Goal: Find specific page/section: Find specific page/section

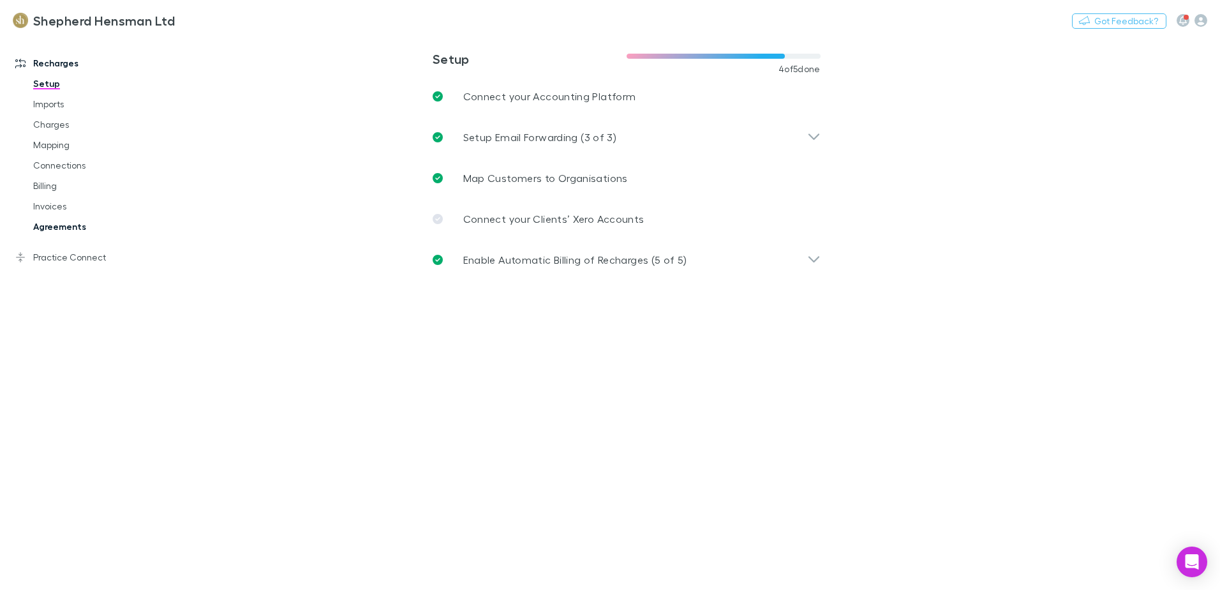
click at [66, 226] on link "Agreements" at bounding box center [96, 226] width 152 height 20
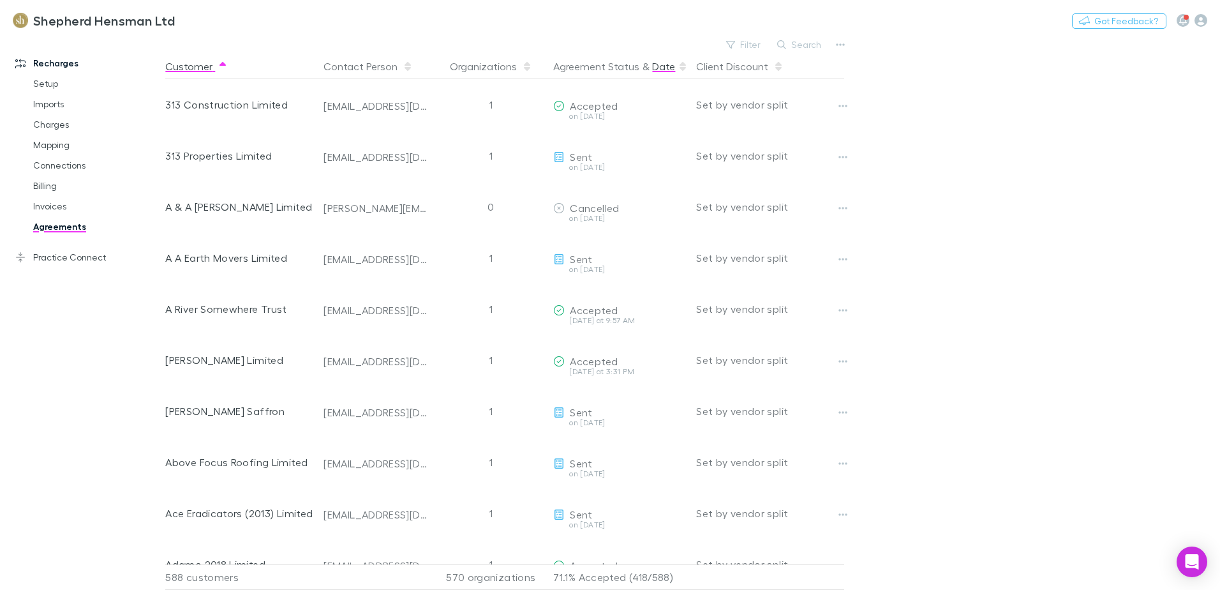
click at [665, 70] on button "Date" at bounding box center [663, 67] width 23 height 26
click at [660, 66] on button "Date" at bounding box center [663, 67] width 23 height 26
